Goal: Transaction & Acquisition: Purchase product/service

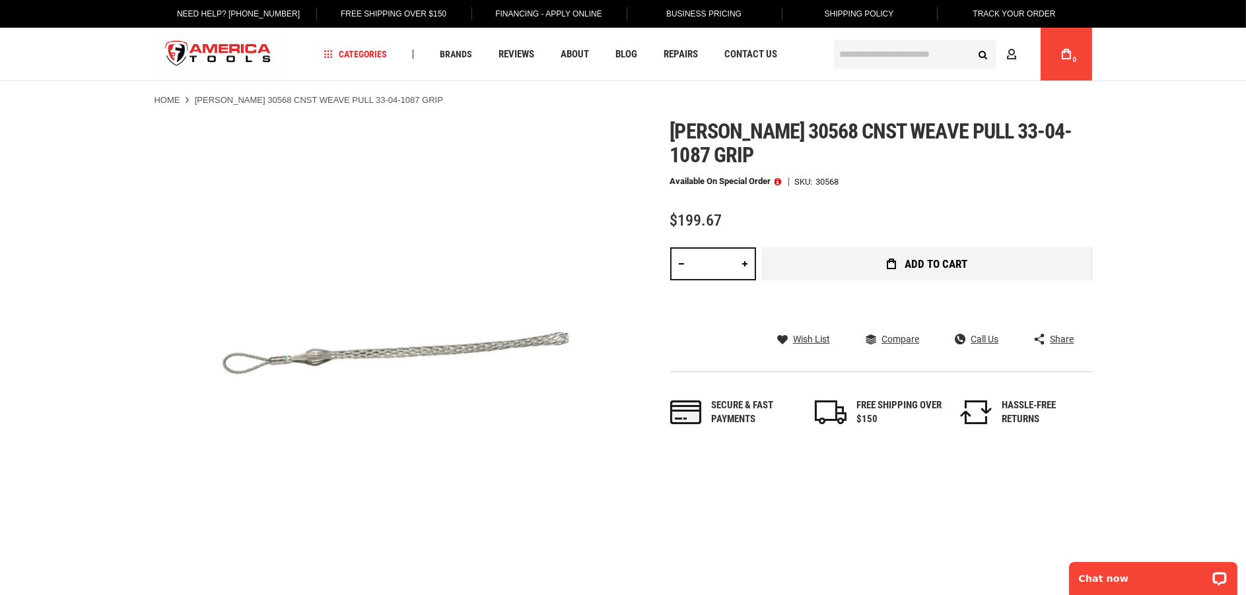
click at [916, 266] on span "Add to Cart" at bounding box center [935, 264] width 63 height 11
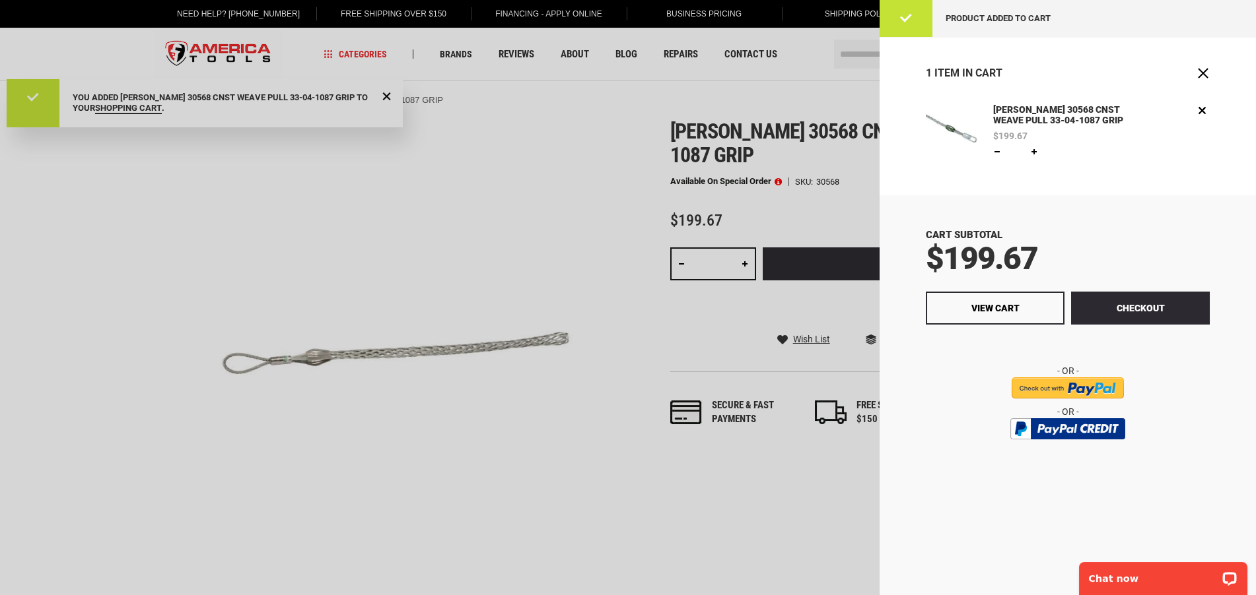
click at [384, 298] on div at bounding box center [628, 297] width 1256 height 595
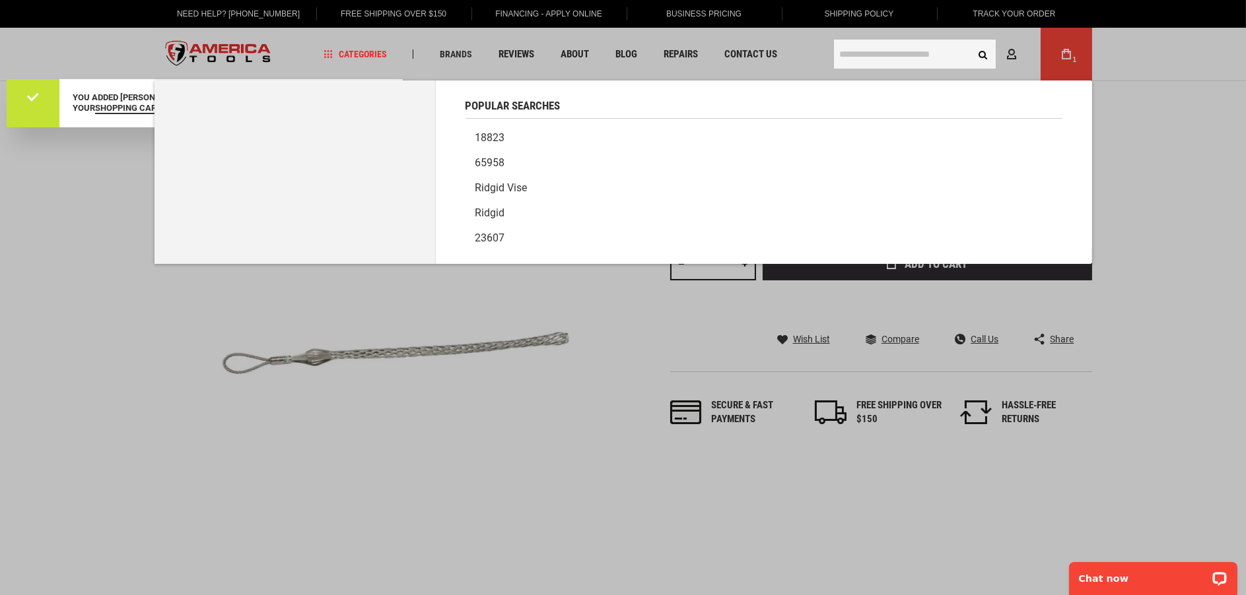
click at [858, 49] on input "text" at bounding box center [915, 54] width 162 height 29
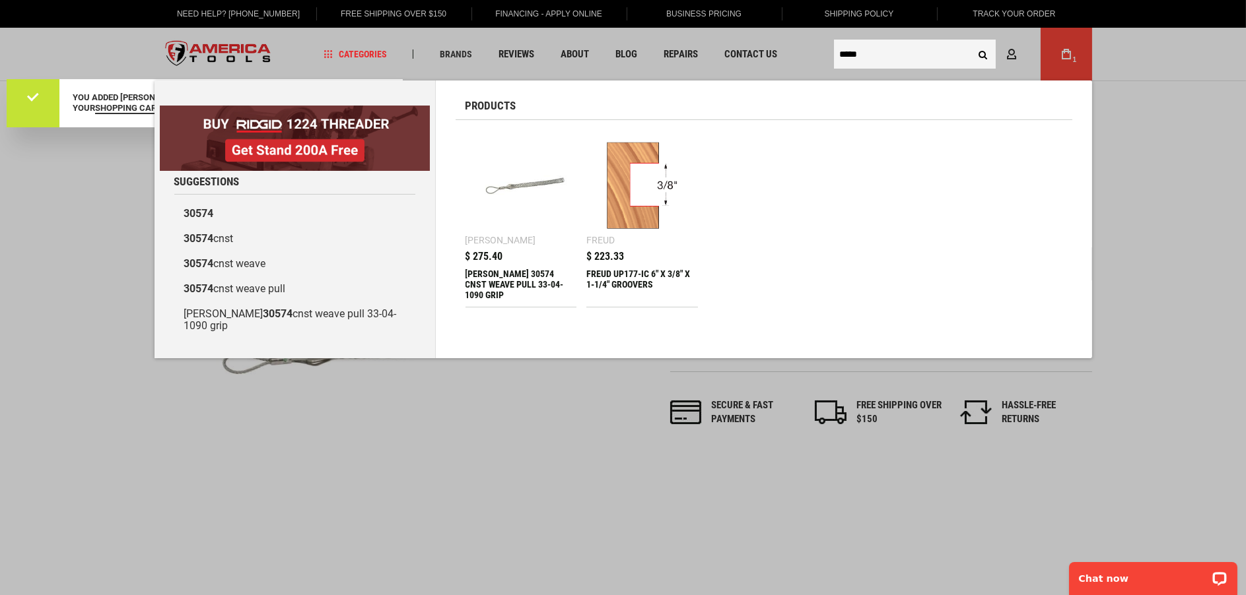
type input "*****"
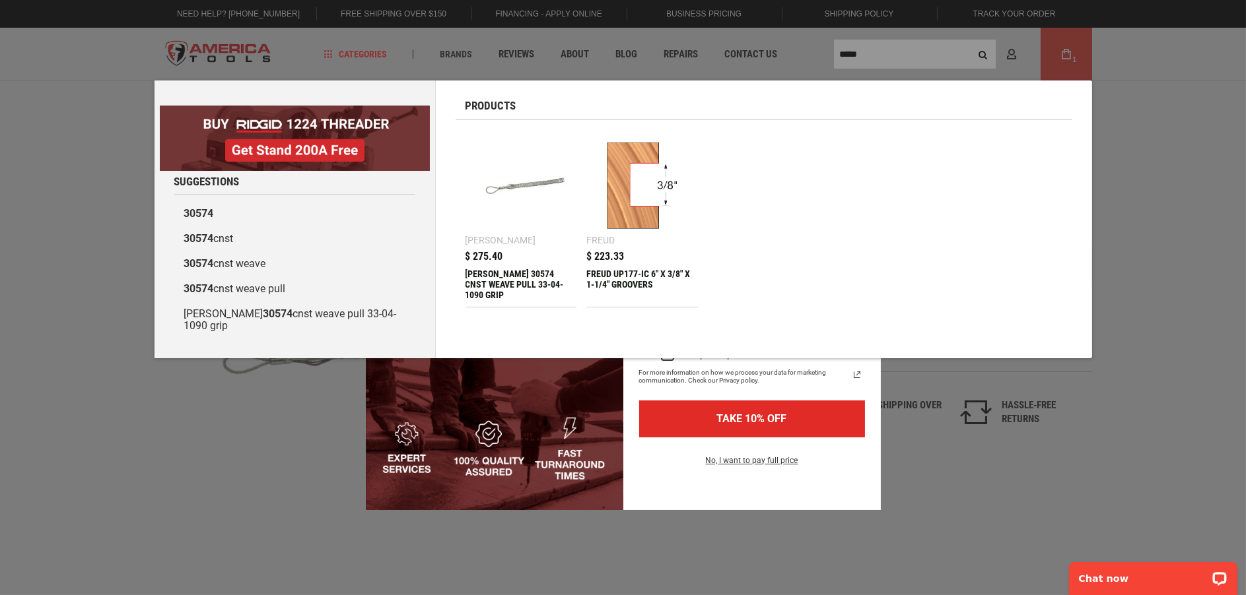
click at [516, 281] on div "[PERSON_NAME] 30574 CNST WEAVE PULL 33-04-1090 GRIP" at bounding box center [521, 285] width 112 height 32
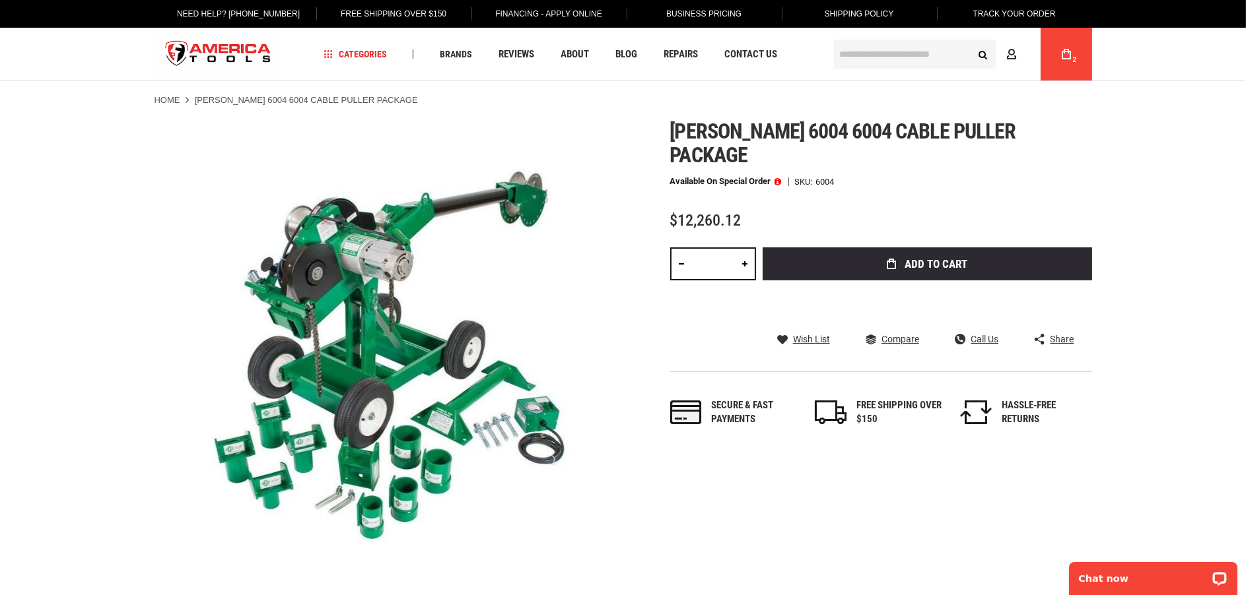
click at [778, 177] on span at bounding box center [777, 181] width 7 height 9
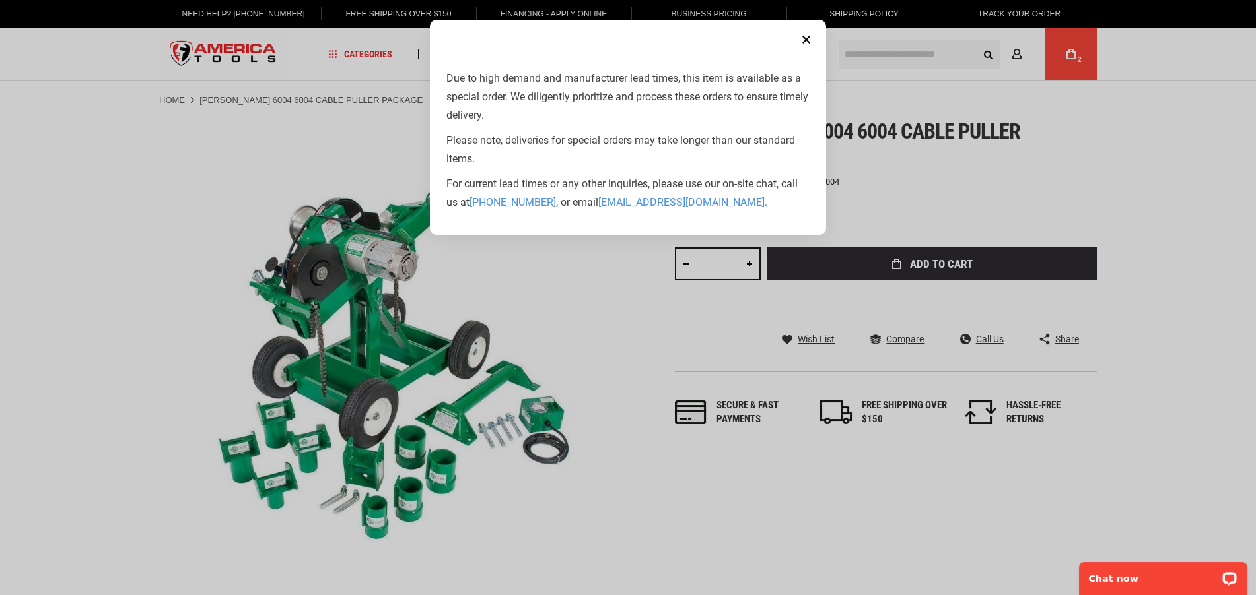
click at [535, 306] on aside "Close Due to high demand and manufacturer lead times, this item is available as…" at bounding box center [628, 297] width 1256 height 595
click at [587, 335] on aside "Close Due to high demand and manufacturer lead times, this item is available as…" at bounding box center [628, 297] width 1256 height 595
click at [920, 244] on body "The store will not work correctly in the case when cookies are disabled. Langua…" at bounding box center [628, 297] width 1256 height 595
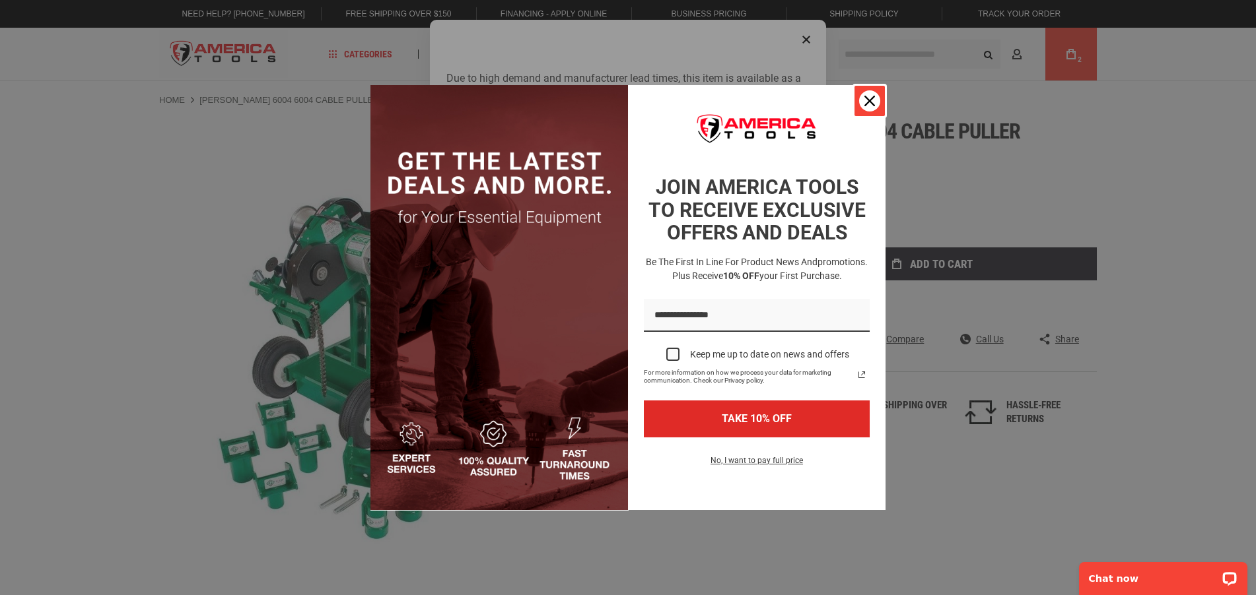
click at [875, 104] on div "Close" at bounding box center [869, 100] width 21 height 21
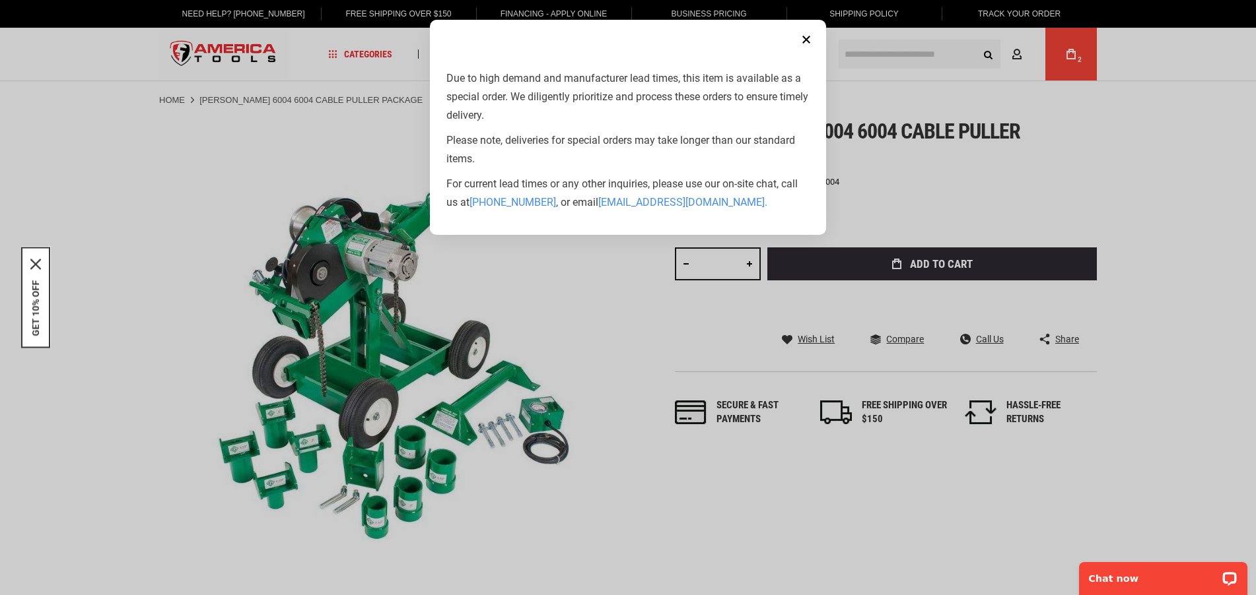
click at [807, 40] on button "Close" at bounding box center [806, 39] width 26 height 26
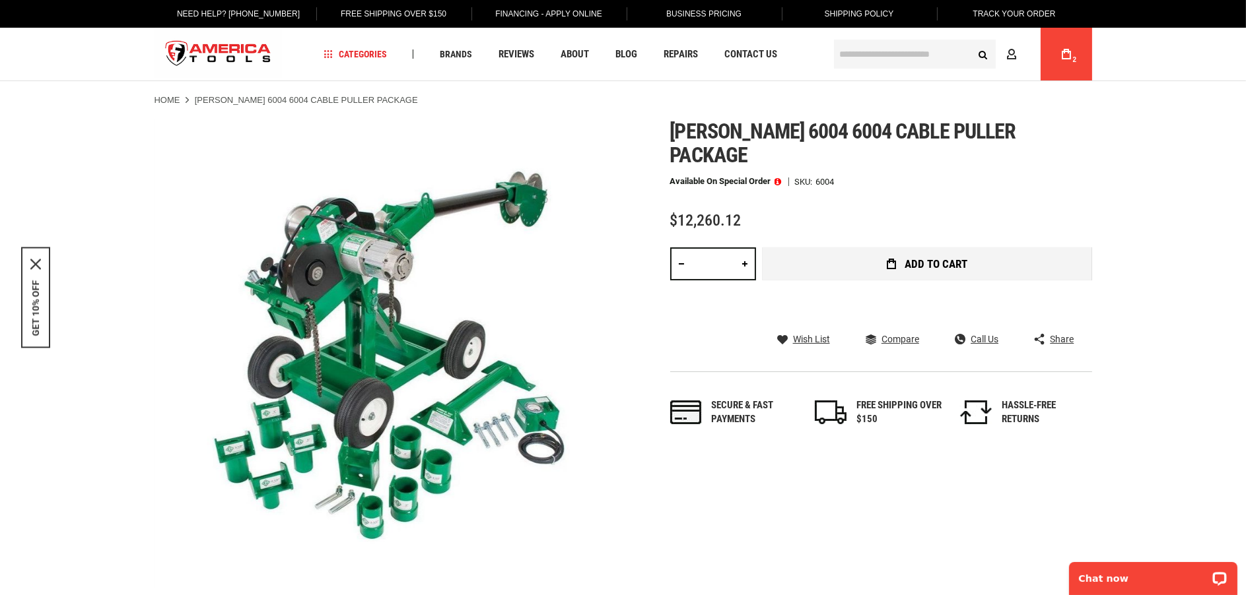
click at [816, 248] on button "Add to Cart" at bounding box center [927, 264] width 329 height 33
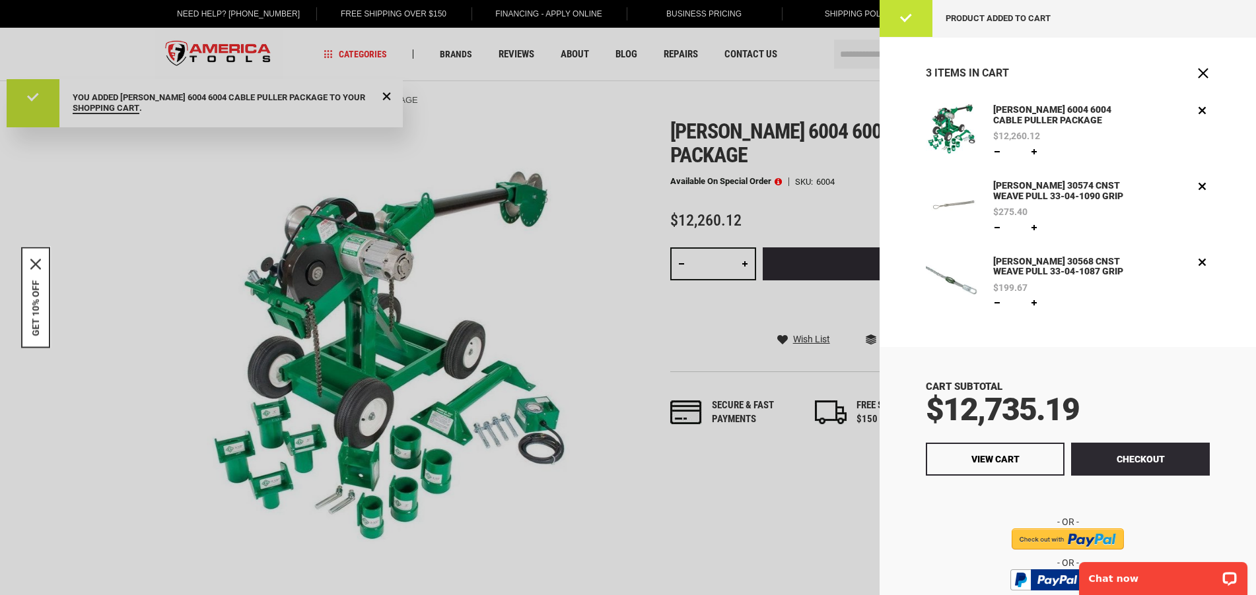
click at [799, 581] on div at bounding box center [628, 297] width 1256 height 595
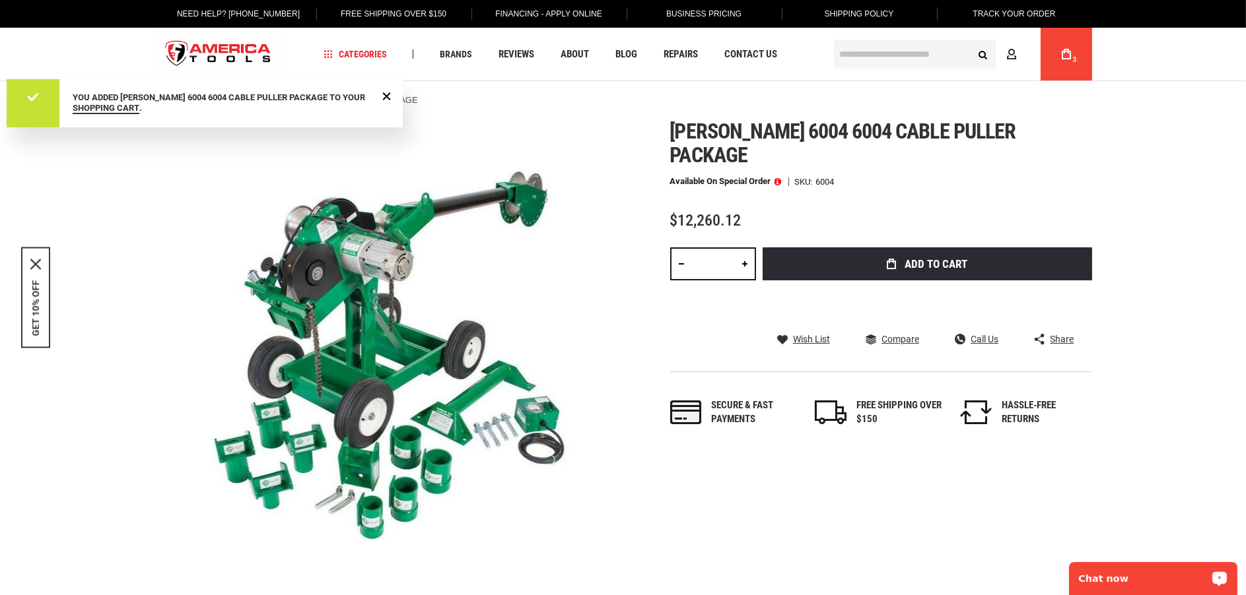
click at [1147, 578] on p "Chat now" at bounding box center [1143, 578] width 131 height 11
